Goal: Find specific page/section: Find specific page/section

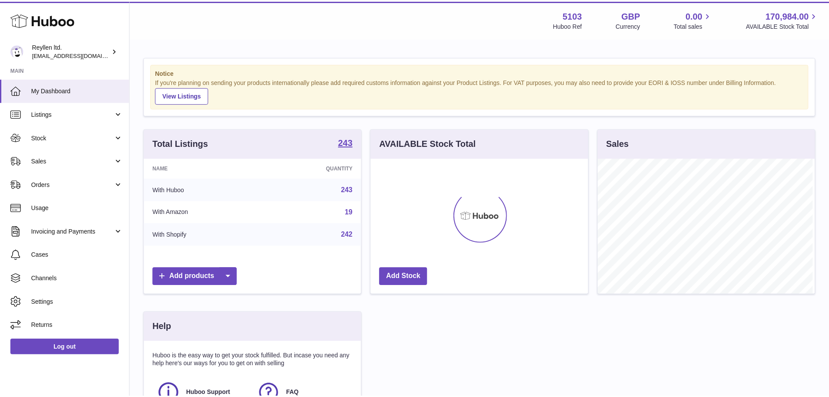
scroll to position [136, 219]
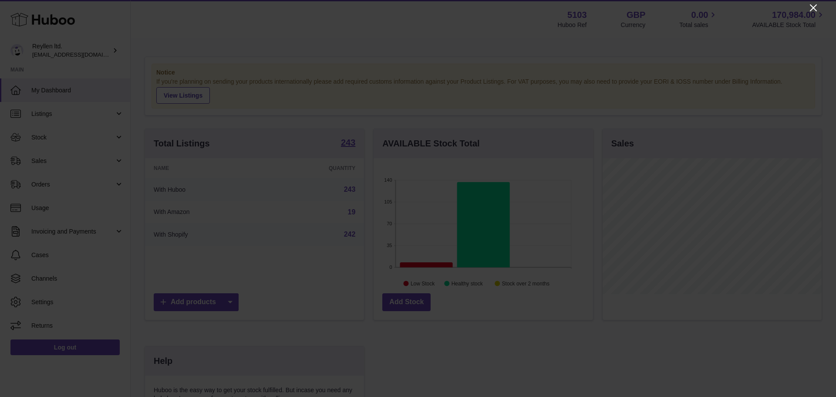
click at [812, 12] on icon "Close" at bounding box center [813, 8] width 10 height 10
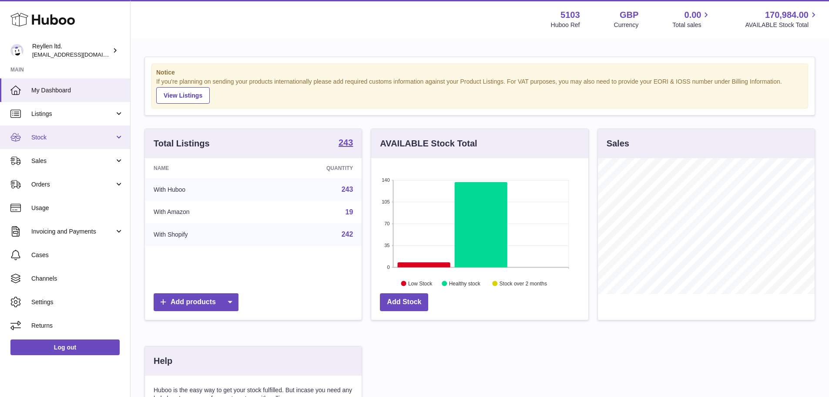
click at [67, 132] on link "Stock" at bounding box center [65, 137] width 130 height 24
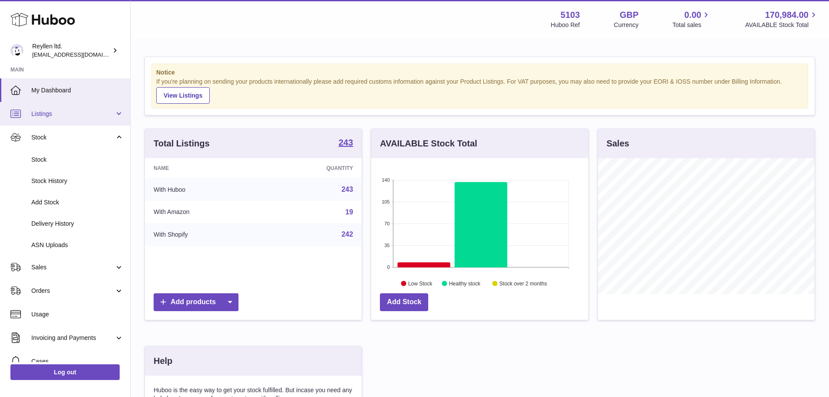
click at [75, 111] on span "Listings" at bounding box center [72, 114] width 83 height 8
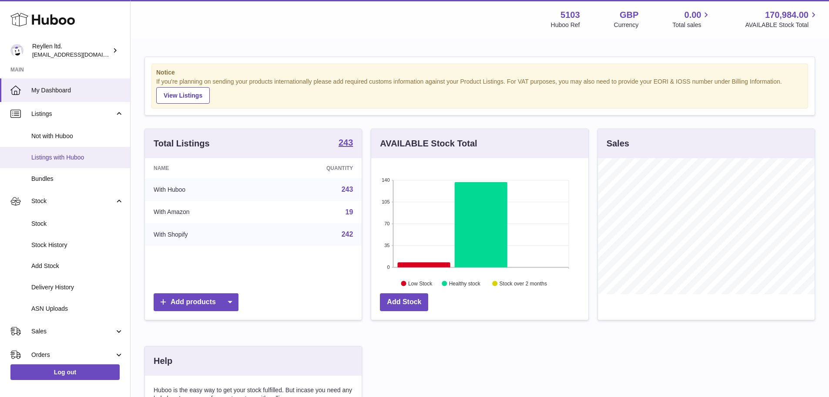
click at [66, 162] on link "Listings with Huboo" at bounding box center [65, 157] width 130 height 21
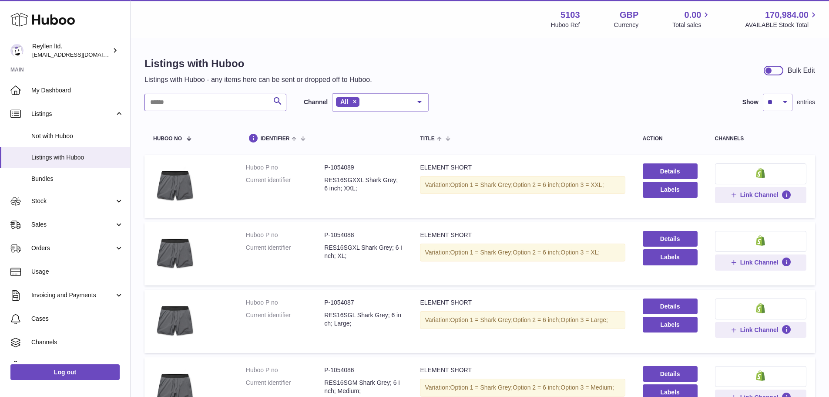
click at [210, 100] on input "text" at bounding box center [216, 102] width 142 height 17
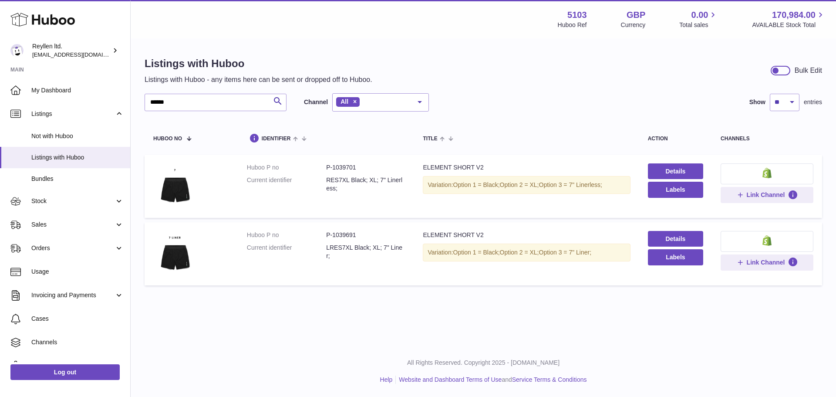
click at [361, 202] on td "Huboo P no P-1039701 Current identifier RES7XL Black; XL; 7" Linerless;" at bounding box center [326, 186] width 176 height 63
click at [341, 195] on dl "Huboo P no P-1039701 Current identifier RES7XL Black; XL; 7" Linerless;" at bounding box center [326, 180] width 159 height 34
click at [344, 168] on dd "P-1039701" at bounding box center [365, 167] width 79 height 8
copy dd "1039701"
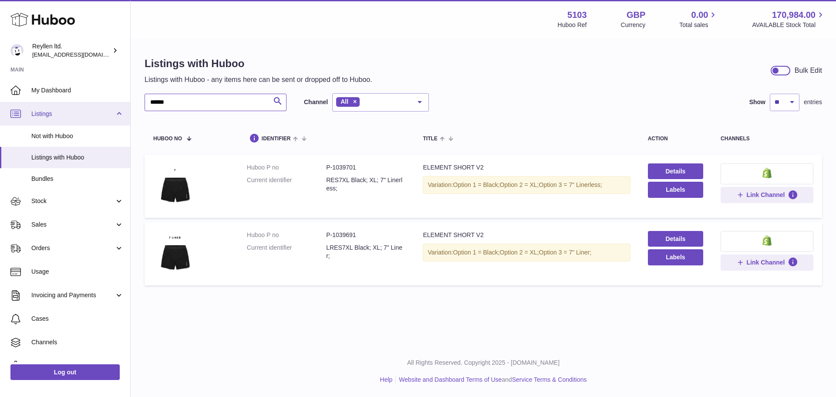
drag, startPoint x: 229, startPoint y: 103, endPoint x: 122, endPoint y: 116, distance: 107.9
click at [122, 116] on div "Huboo Reyllen ltd. [EMAIL_ADDRESS][DOMAIN_NAME] Main My Dashboard Listings Not …" at bounding box center [418, 198] width 836 height 397
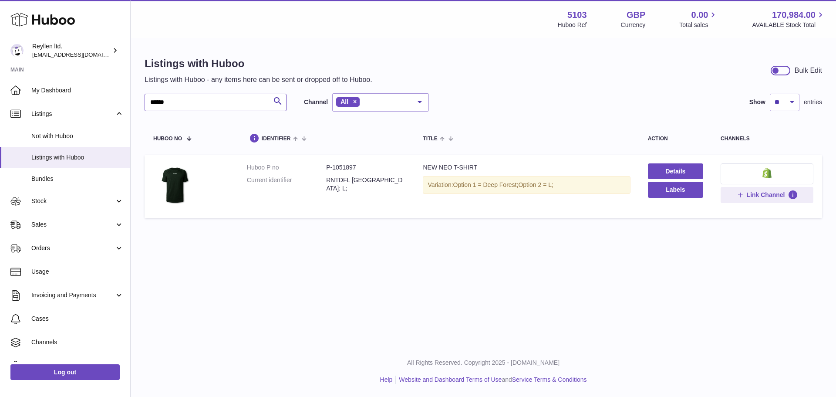
type input "******"
click at [385, 201] on td "Huboo P no P-1051897 Current identifier RNTDFL [GEOGRAPHIC_DATA]; L;" at bounding box center [326, 186] width 176 height 63
click at [349, 164] on dd "P-1051897" at bounding box center [365, 167] width 79 height 8
copy dd "1051897"
